Goal: Task Accomplishment & Management: Complete application form

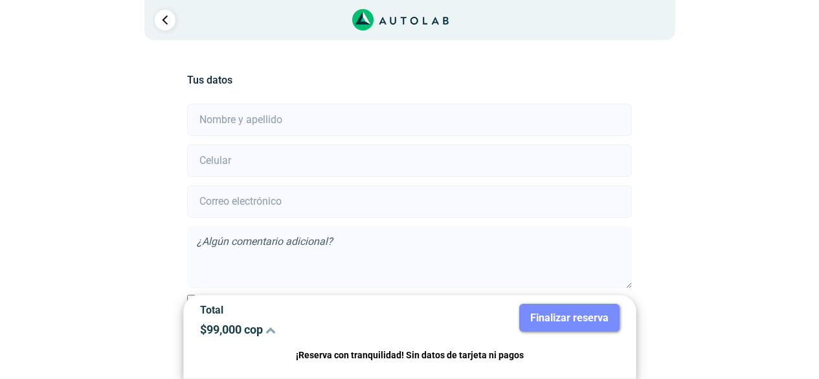
click at [262, 122] on input "text" at bounding box center [409, 120] width 445 height 32
type input "[PERSON_NAME]"
type input "3003105005"
type input "[EMAIL_ADDRESS][DOMAIN_NAME]"
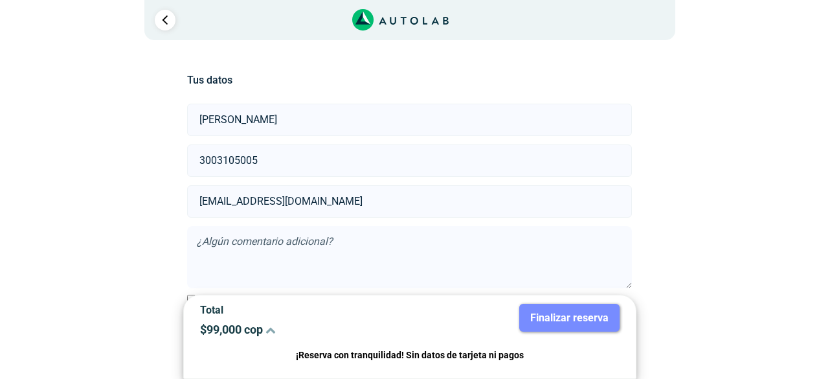
click at [284, 239] on textarea at bounding box center [409, 257] width 445 height 62
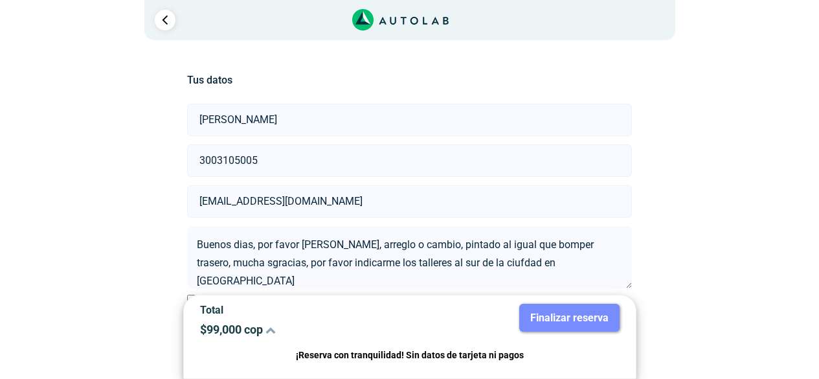
click at [223, 260] on textarea "Buenos dias, por favor [PERSON_NAME], arreglo o cambio, pintado al igual que bo…" at bounding box center [409, 257] width 445 height 62
click at [486, 263] on textarea "Buenos dias, por favor [PERSON_NAME], arreglo o cambio, pintado al igual que bo…" at bounding box center [409, 257] width 445 height 62
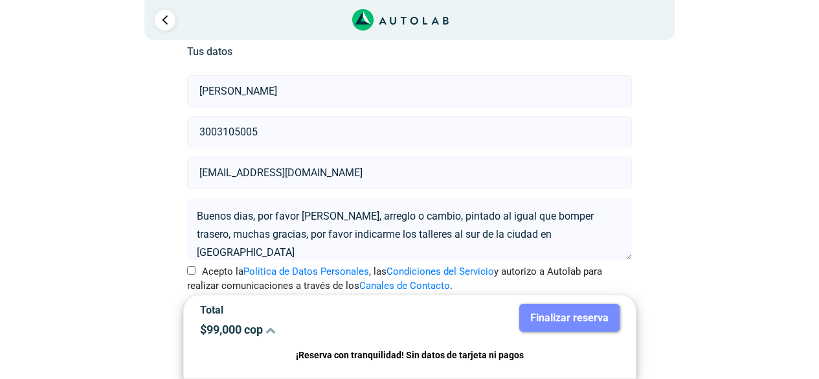
scroll to position [53, 0]
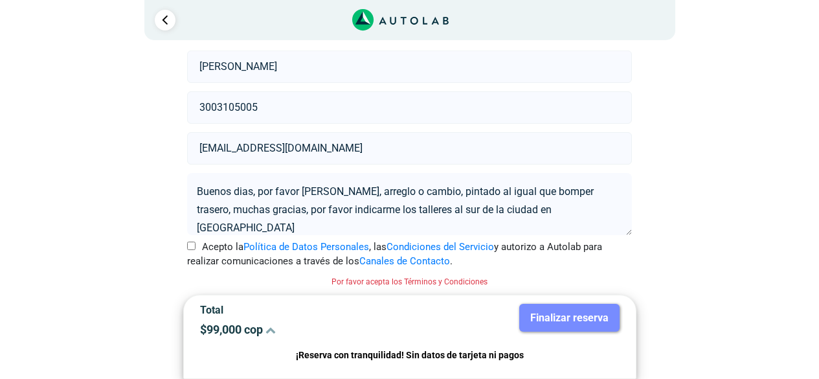
type textarea "Buenos dias, por favor [PERSON_NAME], arreglo o cambio, pintado al igual que bo…"
click at [194, 243] on input "Acepto la Política de Datos Personales , las Condiciones del Servicio y autoriz…" at bounding box center [191, 246] width 8 height 8
checkbox input "true"
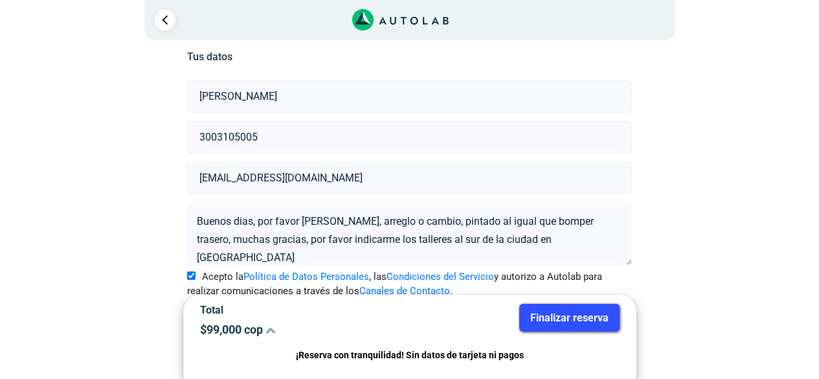
scroll to position [36, 0]
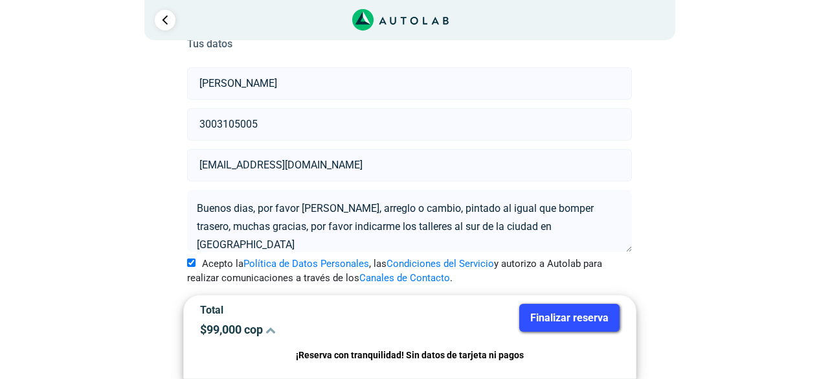
click at [563, 312] on button "Finalizar reserva" at bounding box center [570, 318] width 100 height 28
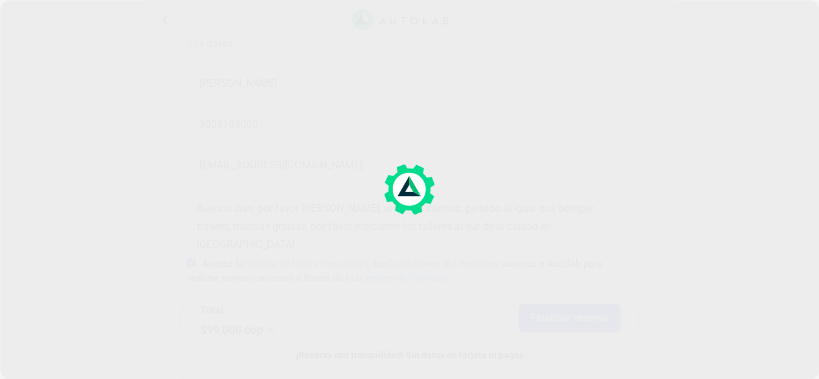
scroll to position [0, 0]
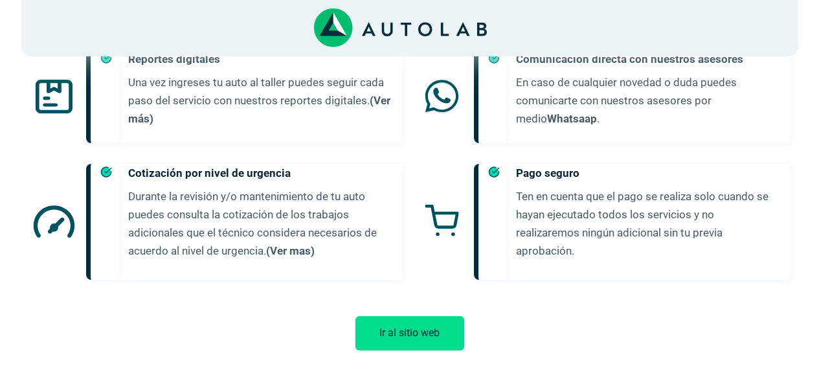
scroll to position [648, 0]
click at [408, 315] on button "Ir al sitio web" at bounding box center [410, 332] width 109 height 34
